Goal: Task Accomplishment & Management: Manage account settings

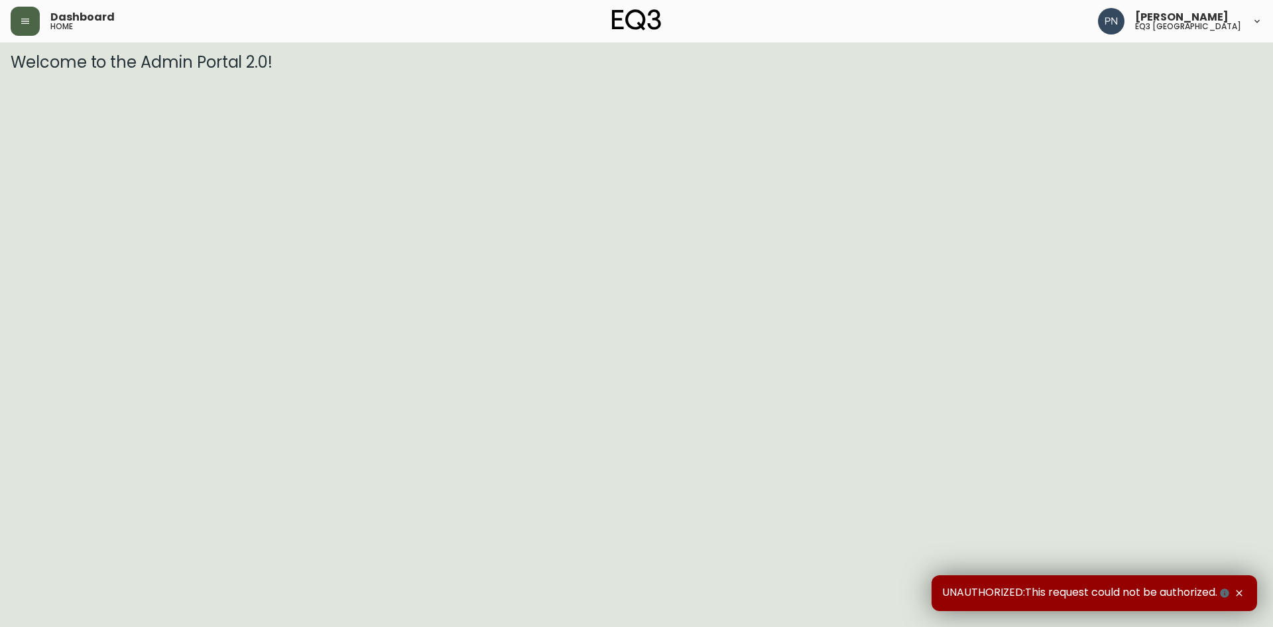
click at [31, 18] on button "button" at bounding box center [25, 21] width 29 height 29
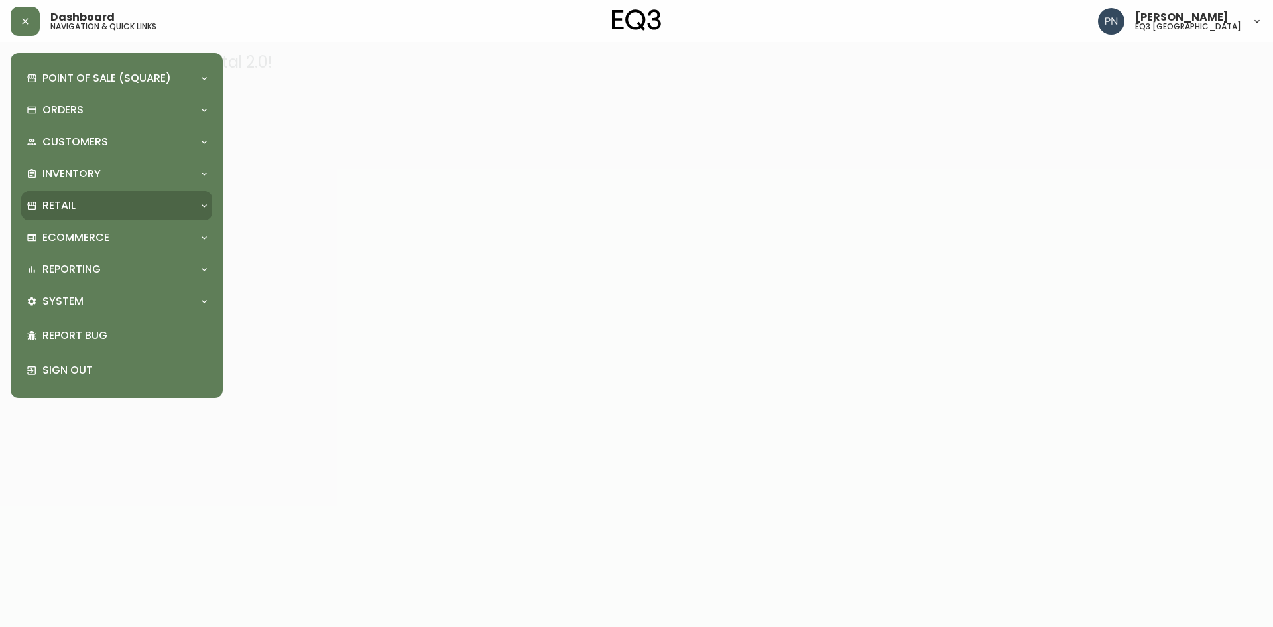
click at [197, 210] on div "Retail" at bounding box center [116, 205] width 191 height 29
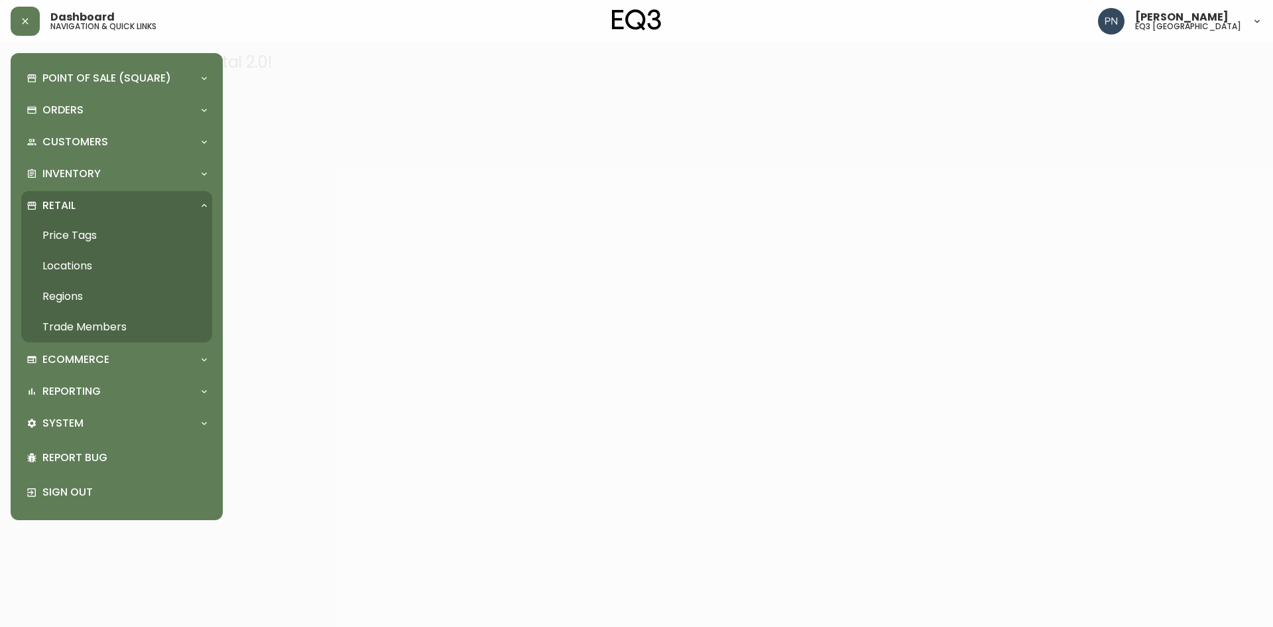
click at [74, 320] on link "Trade Members" at bounding box center [116, 327] width 191 height 31
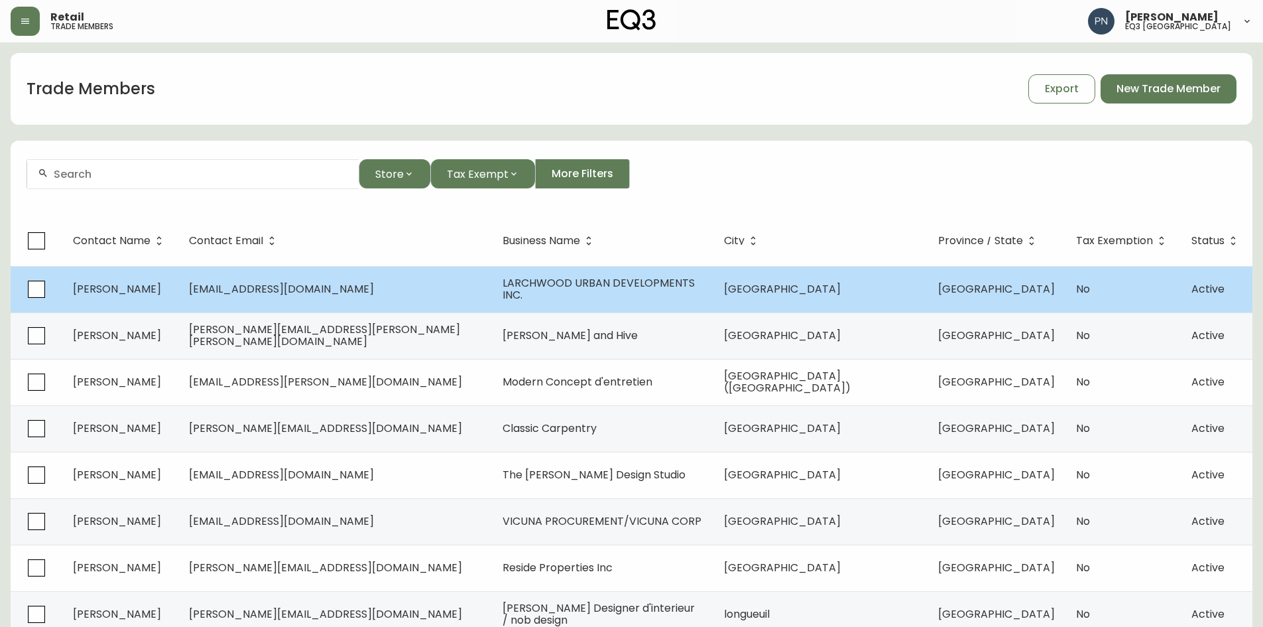
click at [229, 291] on span "[EMAIL_ADDRESS][DOMAIN_NAME]" at bounding box center [281, 288] width 185 height 15
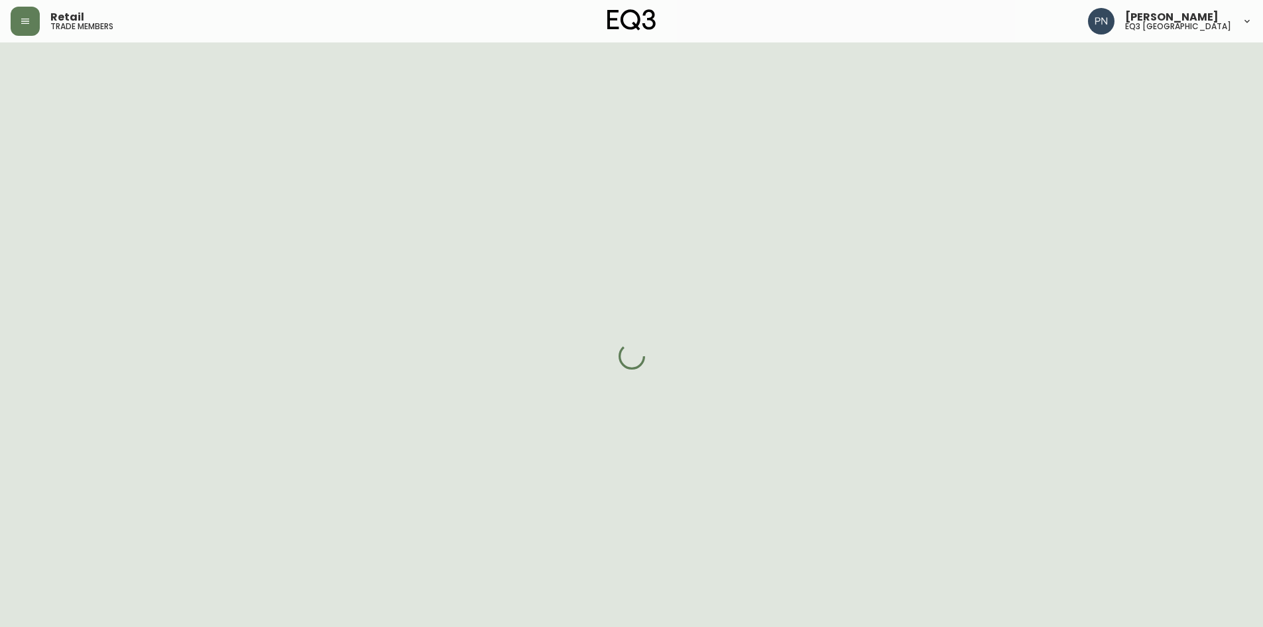
select select "ON"
select select "CA"
select select "CA_EN"
select select "Advertisement"
select select "Home Builder"
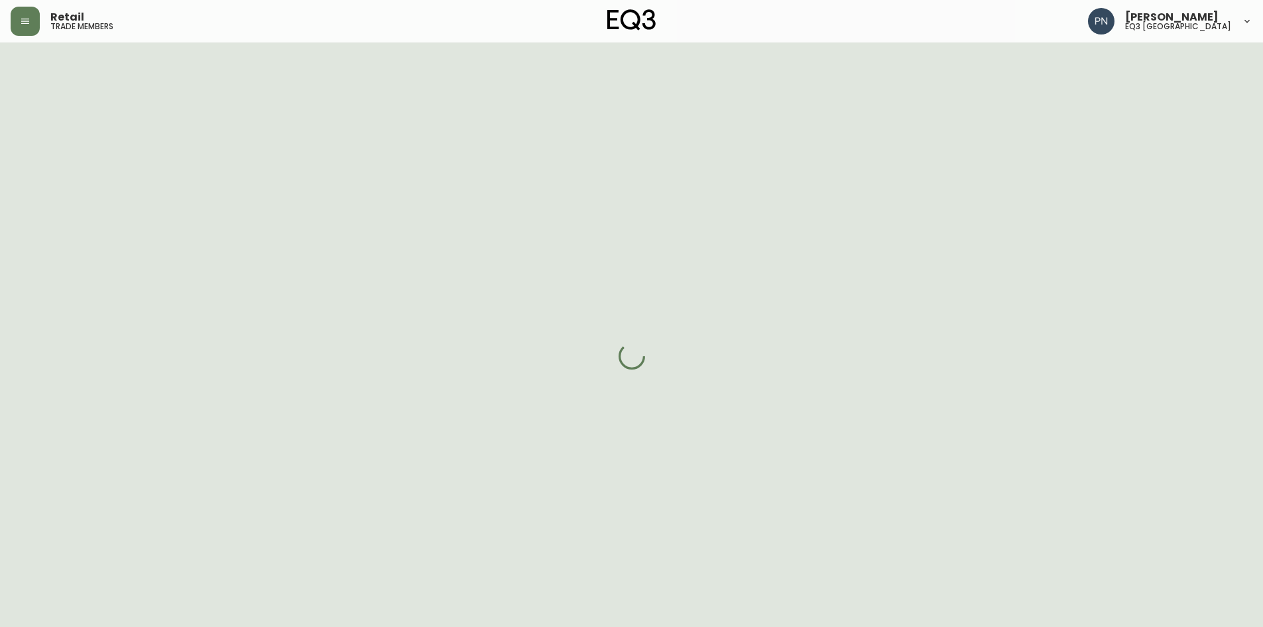
select select "cjw10z96r006i6gs06enveott"
select select "false"
